Goal: Complete application form: Complete application form

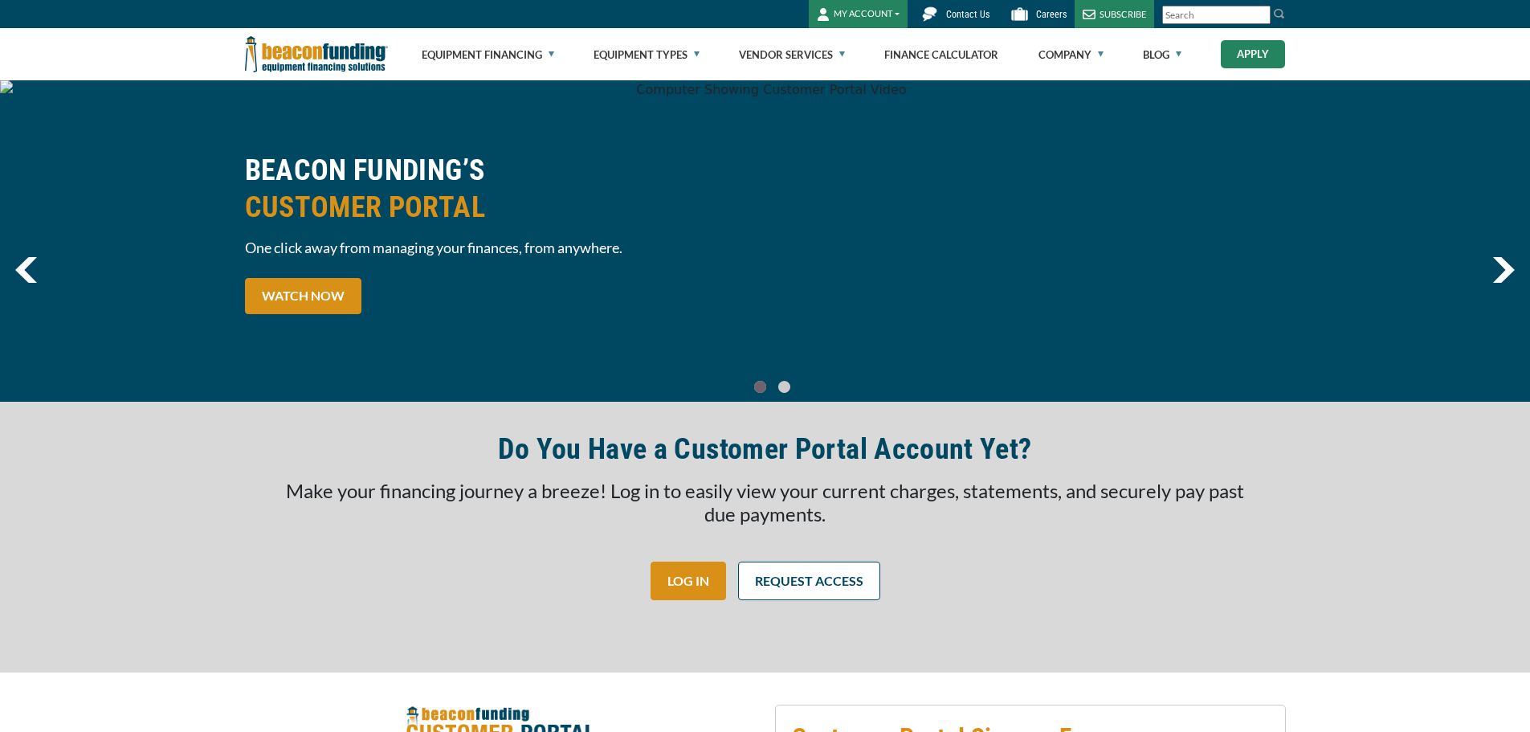
click at [1259, 56] on link "Apply" at bounding box center [1253, 54] width 64 height 28
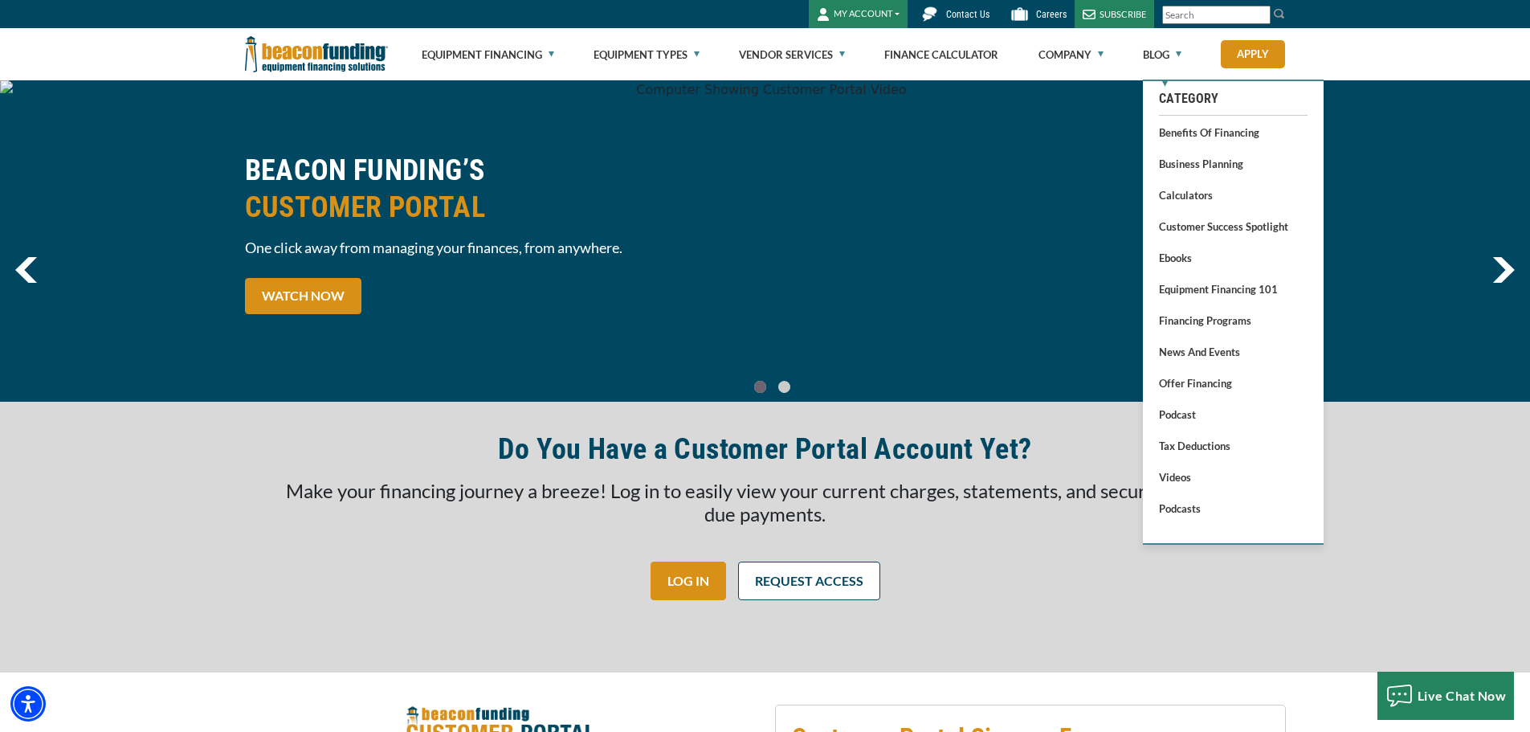
click at [886, 18] on button "MY ACCOUNT" at bounding box center [858, 14] width 99 height 28
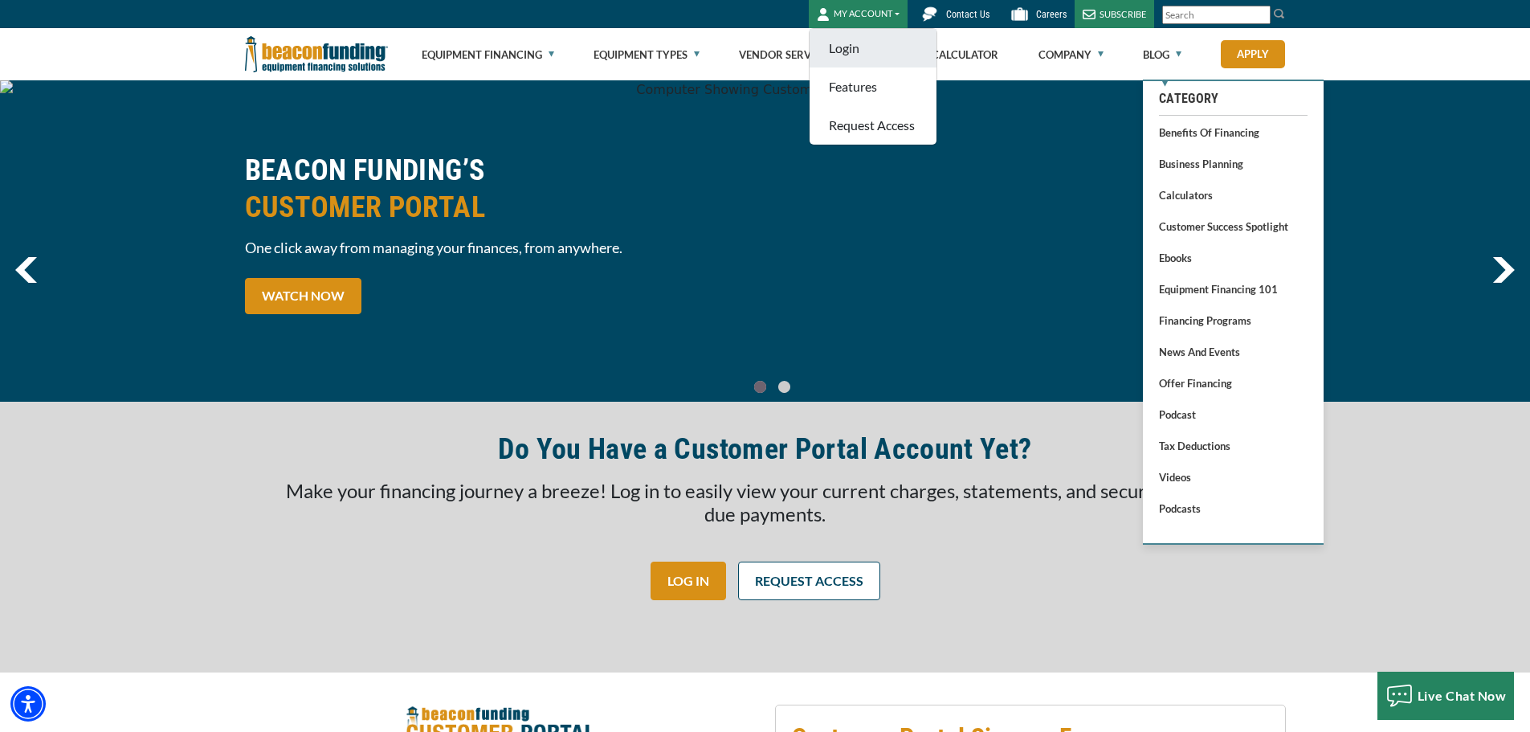
click at [856, 52] on link "Login" at bounding box center [873, 48] width 127 height 39
